Goal: Information Seeking & Learning: Find specific fact

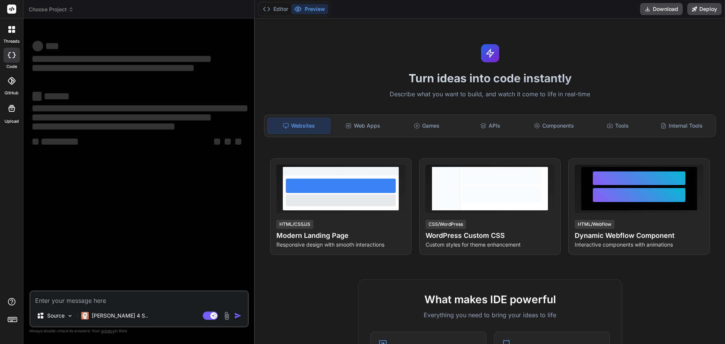
click at [48, 300] on textarea at bounding box center [139, 299] width 217 height 14
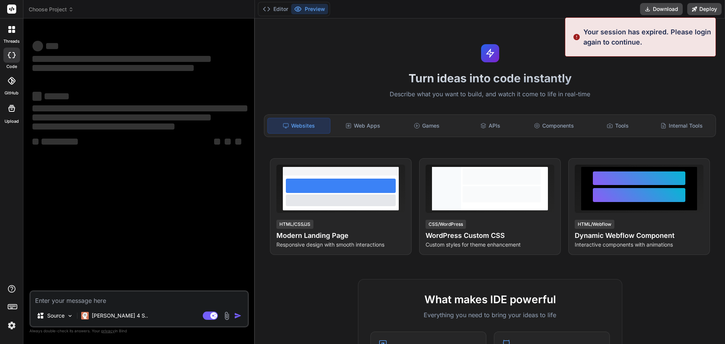
click at [93, 301] on textarea at bounding box center [139, 299] width 217 height 14
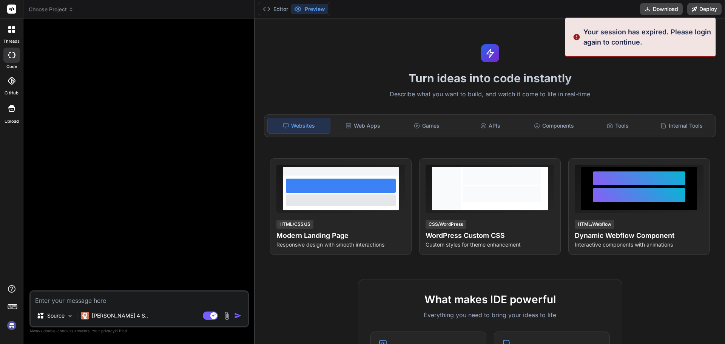
click at [60, 307] on div "Source Claude 4 S.. Agent Mode. When this toggle is activated, AI automatically…" at bounding box center [138, 308] width 219 height 37
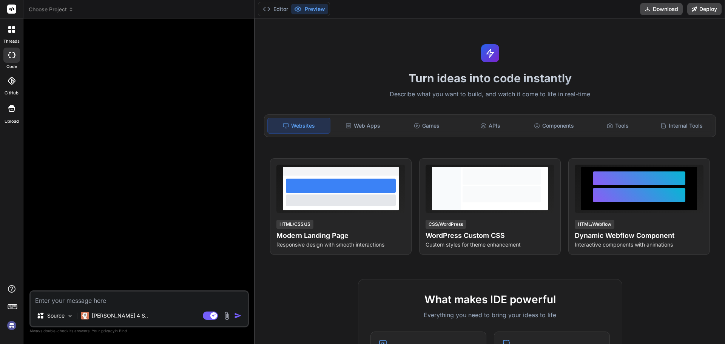
click at [227, 317] on img at bounding box center [226, 316] width 9 height 9
click at [228, 316] on img at bounding box center [226, 316] width 9 height 9
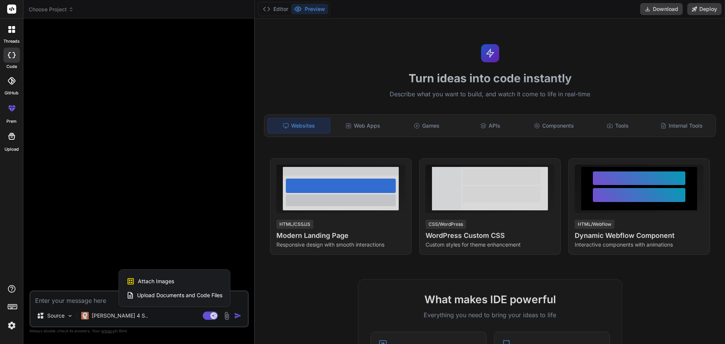
click at [148, 281] on span "Attach Images" at bounding box center [156, 282] width 36 height 8
type textarea "x"
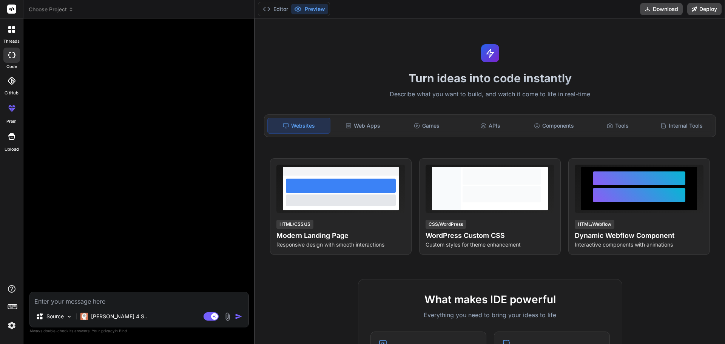
type input "C:\fakepath\dsd.png"
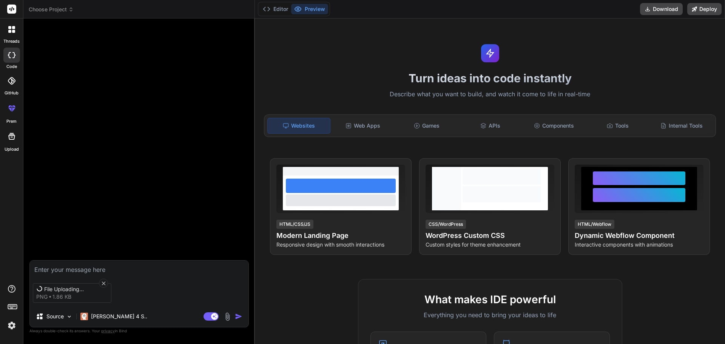
click at [87, 270] on textarea at bounding box center [139, 268] width 219 height 14
type textarea "x"
type textarea "i"
type textarea "x"
type textarea "id"
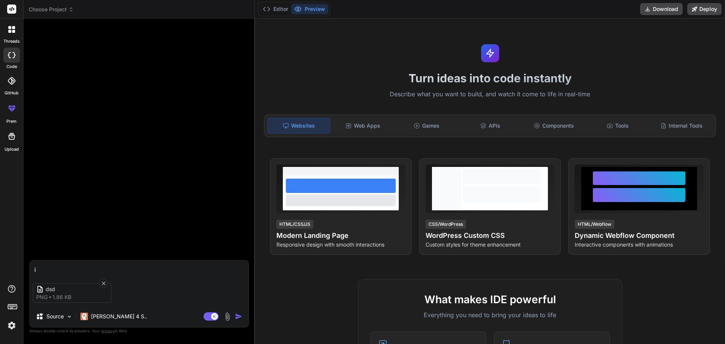
type textarea "x"
type textarea "ide"
type textarea "x"
type textarea "iden"
type textarea "x"
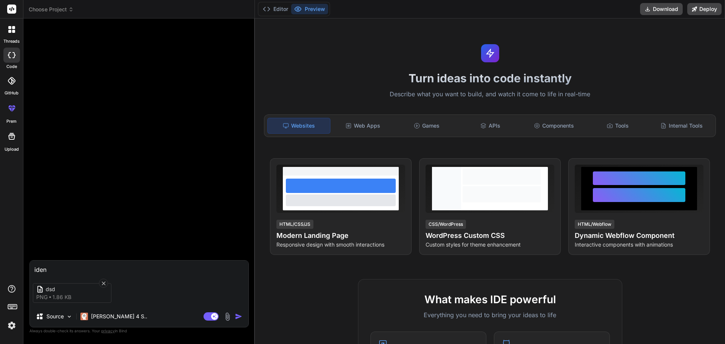
type textarea "ident"
type textarea "x"
type textarea "identi"
type textarea "x"
type textarea "identif"
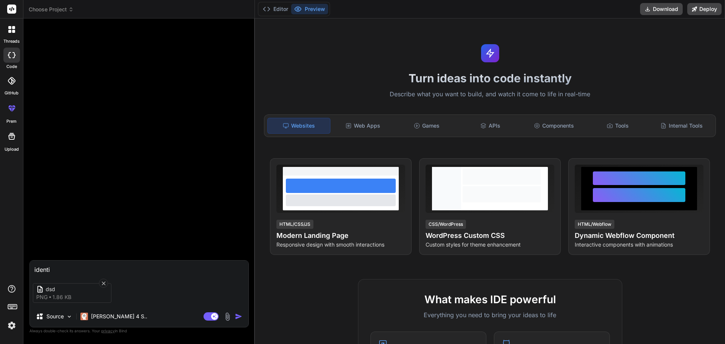
type textarea "x"
type textarea "identify"
type textarea "x"
type textarea "identify"
type textarea "x"
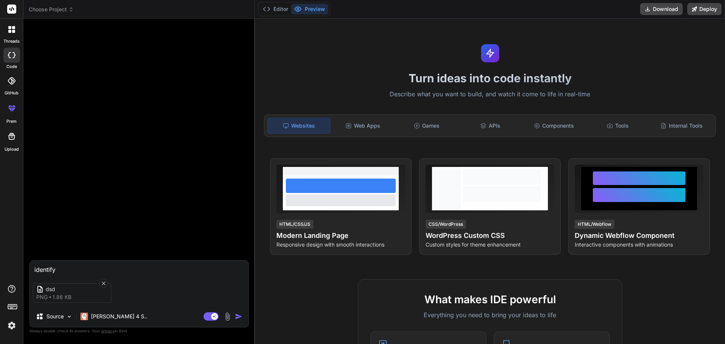
type textarea "identify t"
type textarea "x"
type textarea "identify th"
type textarea "x"
type textarea "identify the"
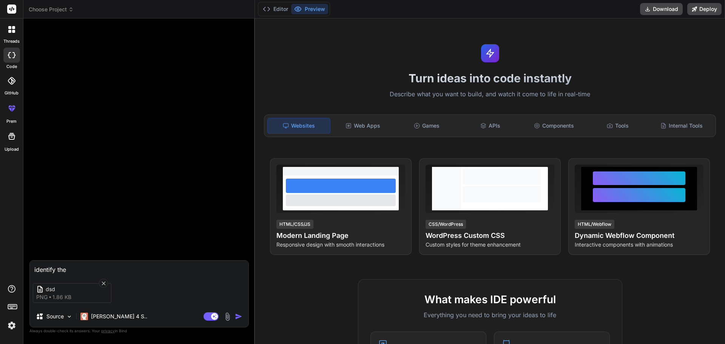
type textarea "x"
type textarea "identify the"
type textarea "x"
type textarea "identify the t"
type textarea "x"
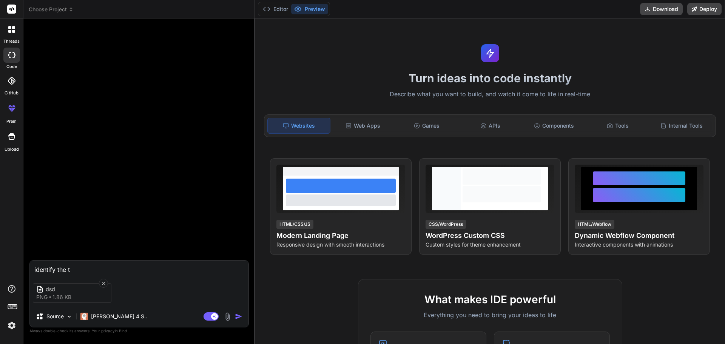
type textarea "identify the ty"
type textarea "x"
type textarea "identify the typ"
type textarea "x"
type textarea "identify the typp"
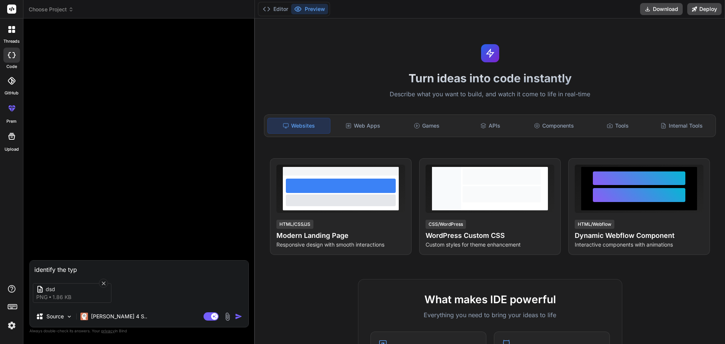
type textarea "x"
type textarea "identify the typpe"
type textarea "x"
type textarea "identify the typpe"
type textarea "x"
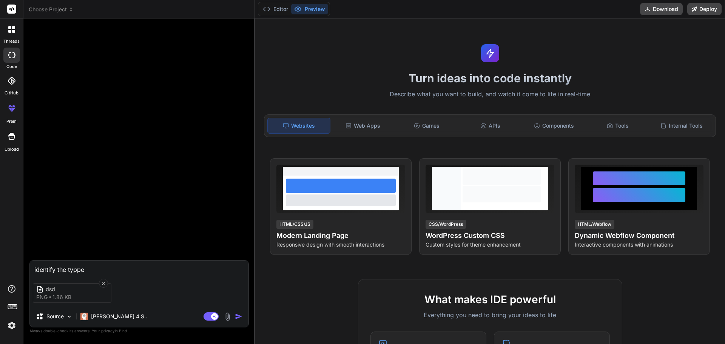
type textarea "identify the typpe o"
type textarea "x"
type textarea "identify the typpe of"
type textarea "x"
type textarea "identify the typpe of"
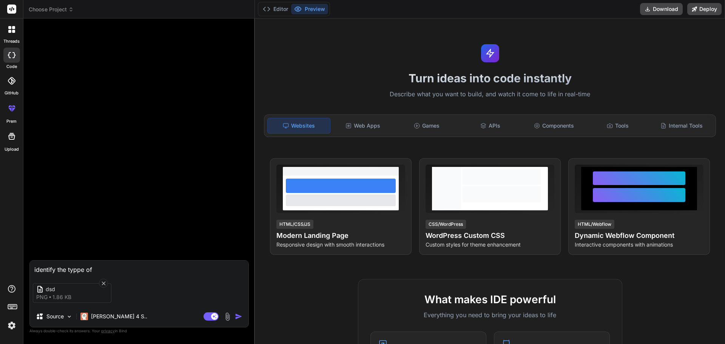
type textarea "x"
type textarea "identify the typpe of f"
type textarea "x"
type textarea "identify the typpe of fo"
type textarea "x"
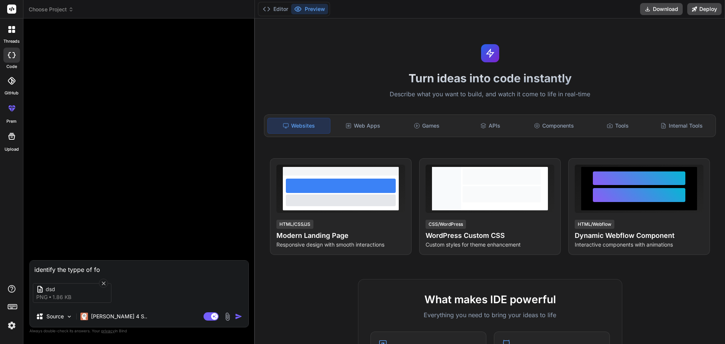
type textarea "identify the typpe of fon"
type textarea "x"
type textarea "identify the typpe of font"
type textarea "x"
type textarea "identify the typpe of font"
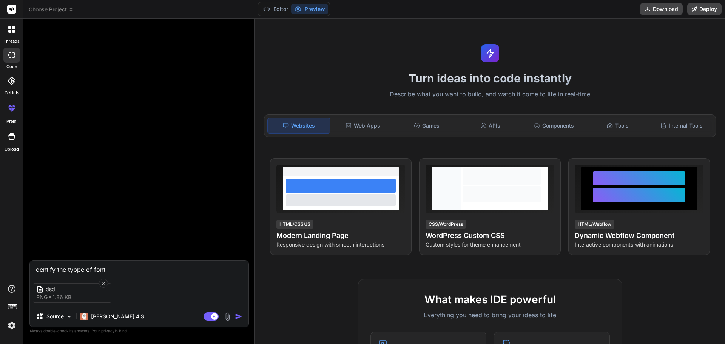
type textarea "x"
type textarea "identify the typpe of font i"
type textarea "x"
type textarea "identify the typpe of font in"
type textarea "x"
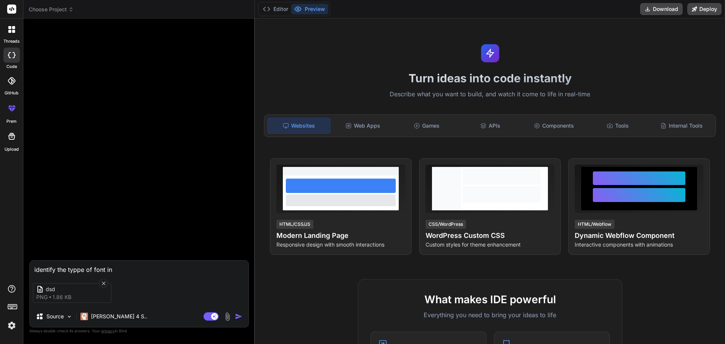
type textarea "identify the typpe of font in"
type textarea "x"
type textarea "identify the typpe of font in i"
type textarea "x"
type textarea "identify the typpe of font in im"
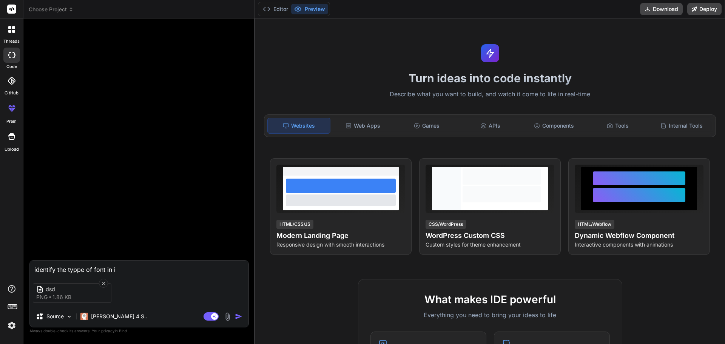
type textarea "x"
type textarea "identify the typpe of font in ima"
type textarea "x"
type textarea "identify the typpe of font in imag"
type textarea "x"
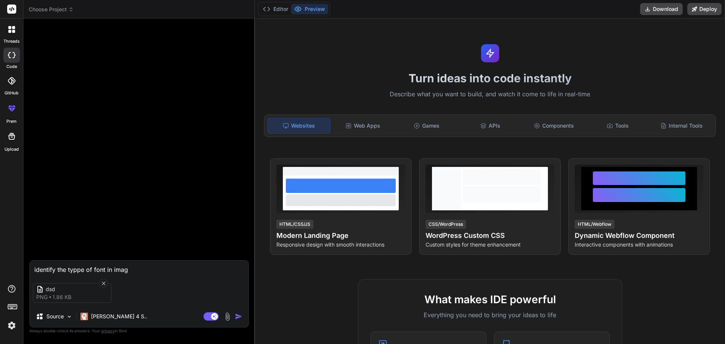
type textarea "identify the typpe of font in image"
type textarea "x"
click at [79, 270] on textarea "identify the typpe of font in image" at bounding box center [139, 268] width 219 height 14
type textarea "identify the type of font in image"
type textarea "x"
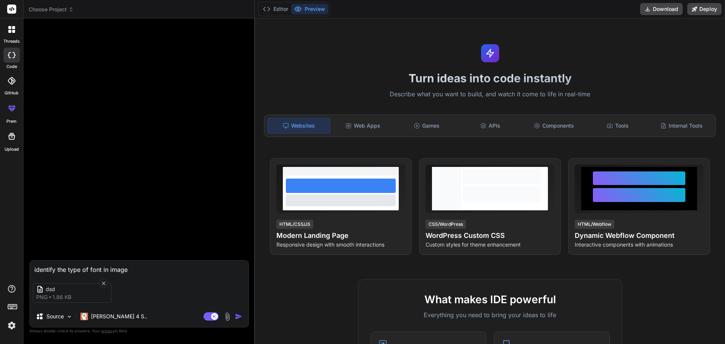
type textarea "identify the type of font in image"
click at [240, 316] on img "button" at bounding box center [239, 317] width 8 height 8
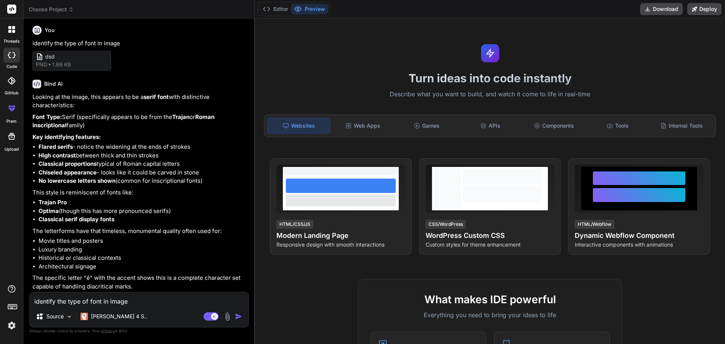
scroll to position [2, 0]
drag, startPoint x: 64, startPoint y: 114, endPoint x: 76, endPoint y: 115, distance: 12.1
click at [76, 115] on p "Font Type: Serif (specifically appears to be from the Trajan or Roman inscripti…" at bounding box center [139, 121] width 215 height 17
click at [179, 118] on strong "Trajan" at bounding box center [180, 116] width 17 height 7
drag, startPoint x: 175, startPoint y: 114, endPoint x: 192, endPoint y: 114, distance: 17.4
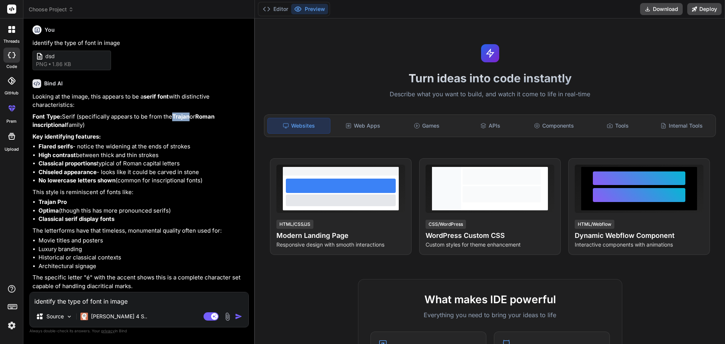
click at [192, 114] on p "Font Type: Serif (specifically appears to be from the Trajan or Roman inscripti…" at bounding box center [139, 121] width 215 height 17
copy strong "Trajan"
type textarea "x"
drag, startPoint x: 207, startPoint y: 117, endPoint x: 67, endPoint y: 123, distance: 139.9
click at [67, 123] on p "Font Type: Serif (specifically appears to be from the Trajan or Roman inscripti…" at bounding box center [139, 121] width 215 height 17
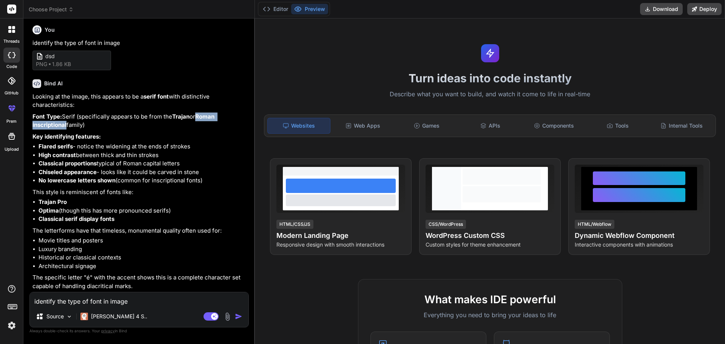
copy strong "Roman inscriptional"
drag, startPoint x: 58, startPoint y: 212, endPoint x: 34, endPoint y: 210, distance: 24.2
click at [39, 210] on li "Optima (though this has more pronounced serifs)" at bounding box center [143, 211] width 209 height 9
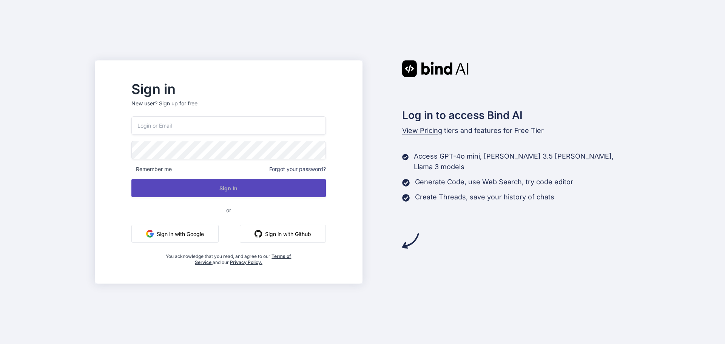
type input "sukhmanik@chetu.com"
click at [253, 188] on button "Sign In" at bounding box center [228, 188] width 195 height 18
click at [247, 182] on button "Sign In" at bounding box center [228, 188] width 195 height 18
